Goal: Find specific page/section: Find specific page/section

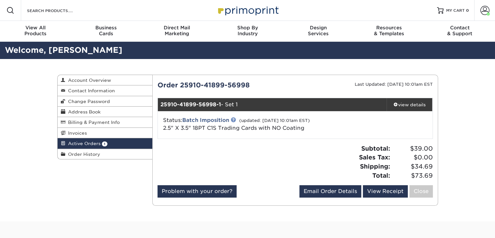
click at [234, 119] on link at bounding box center [233, 119] width 5 height 5
click at [206, 145] on div at bounding box center [224, 164] width 143 height 41
click at [395, 102] on span at bounding box center [396, 104] width 5 height 5
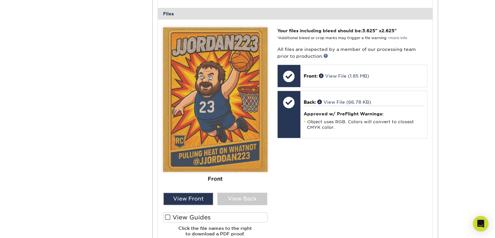
scroll to position [293, 0]
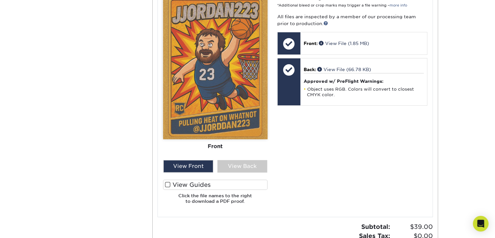
click at [192, 184] on label "View Guides" at bounding box center [215, 184] width 105 height 10
click at [0, 0] on input "View Guides" at bounding box center [0, 0] width 0 height 0
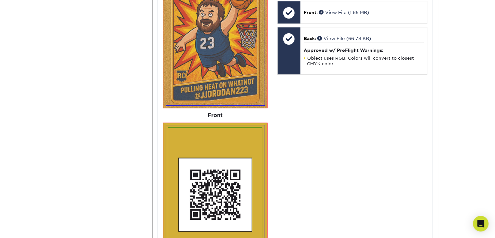
scroll to position [412, 0]
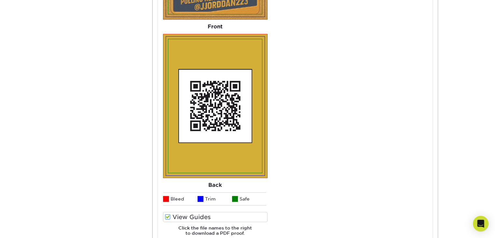
click at [169, 218] on span at bounding box center [168, 217] width 6 height 6
click at [0, 0] on input "View Guides" at bounding box center [0, 0] width 0 height 0
